Goal: Task Accomplishment & Management: Use online tool/utility

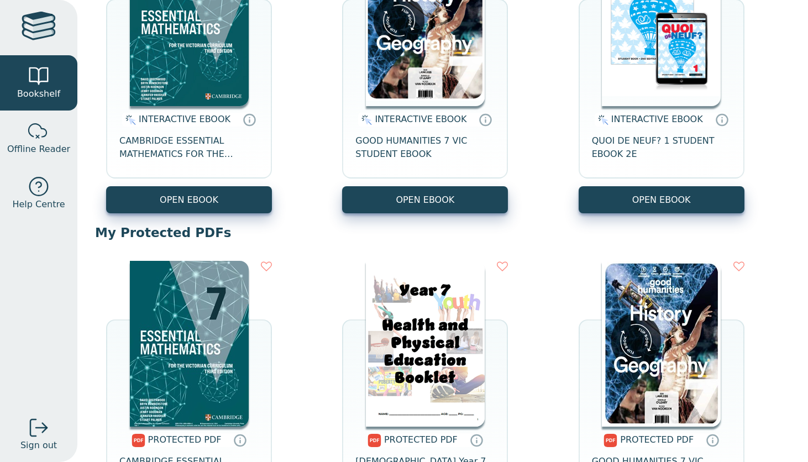
scroll to position [209, 0]
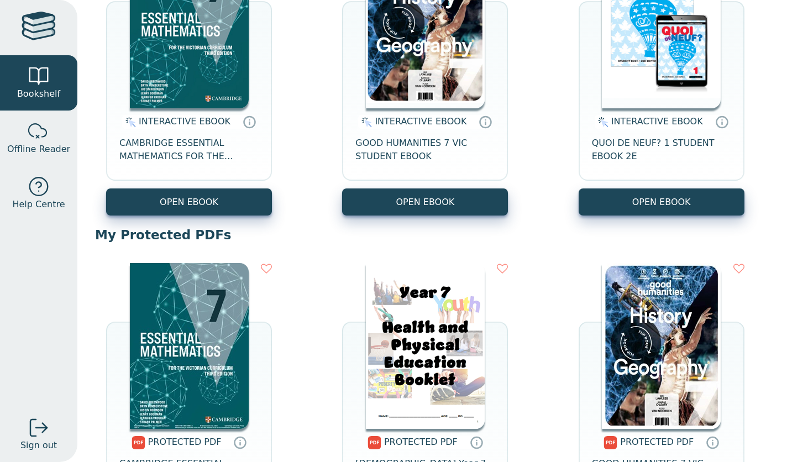
click at [651, 65] on img at bounding box center [661, 26] width 119 height 166
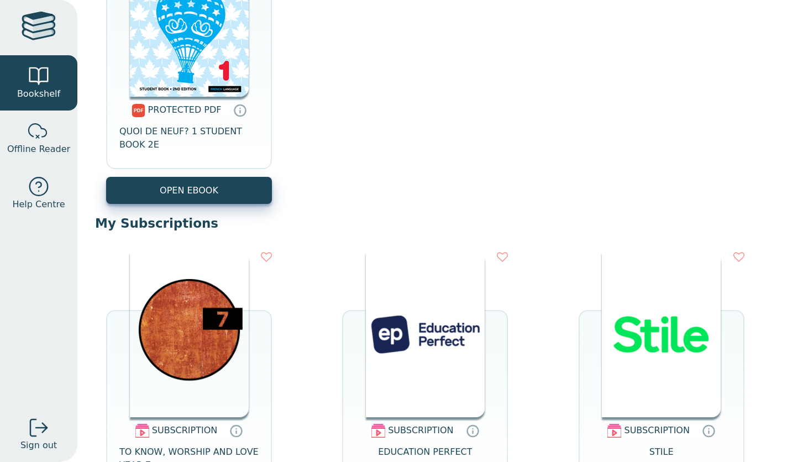
scroll to position [827, 0]
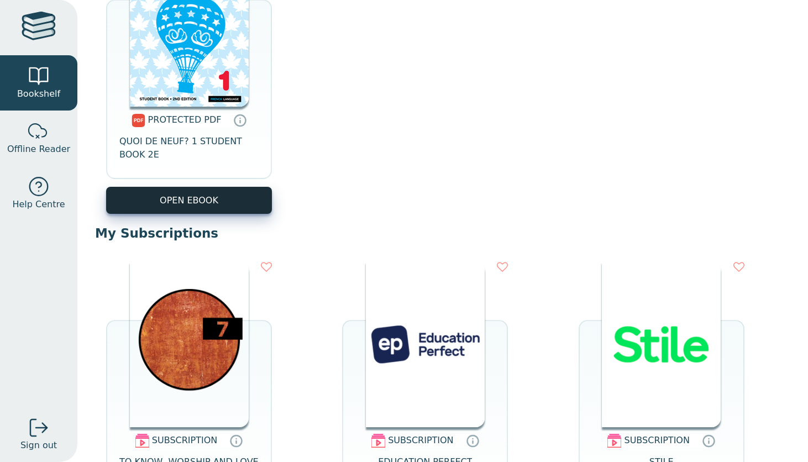
click at [212, 210] on link "OPEN EBOOK" at bounding box center [189, 200] width 166 height 27
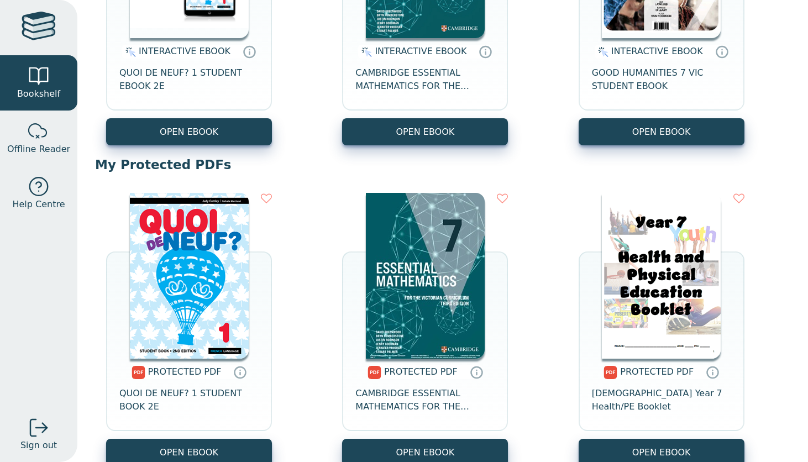
scroll to position [279, 0]
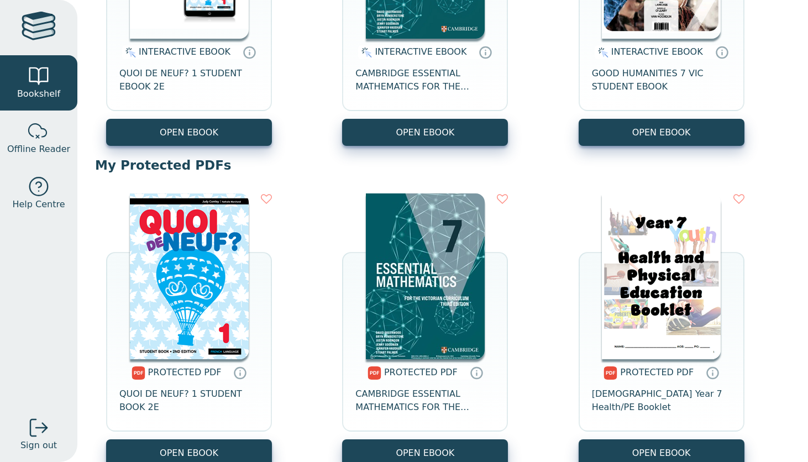
click at [155, 49] on span "INTERACTIVE EBOOK" at bounding box center [185, 51] width 92 height 11
click at [148, 59] on div "INTERACTIVE EBOOK" at bounding box center [178, 52] width 113 height 14
click at [147, 50] on span "INTERACTIVE EBOOK" at bounding box center [185, 51] width 92 height 11
